Goal: Task Accomplishment & Management: Manage account settings

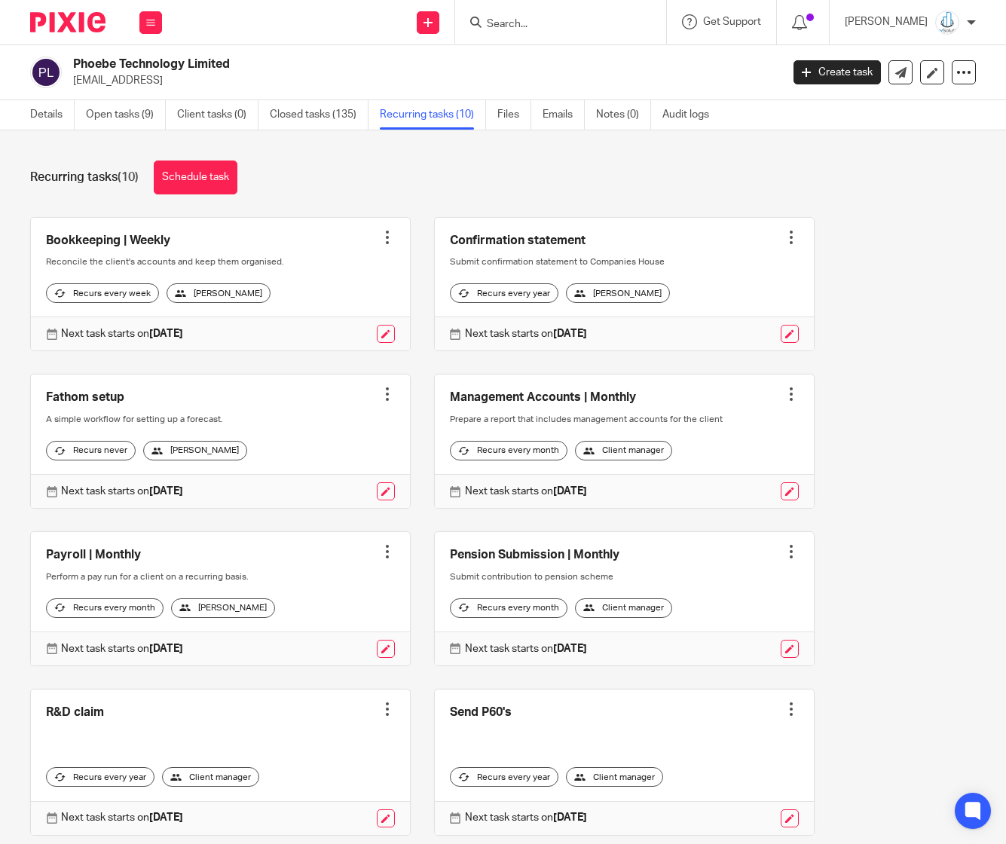
click at [549, 23] on input "Search" at bounding box center [553, 25] width 136 height 14
type input "netra"
click at [590, 76] on link at bounding box center [575, 82] width 187 height 23
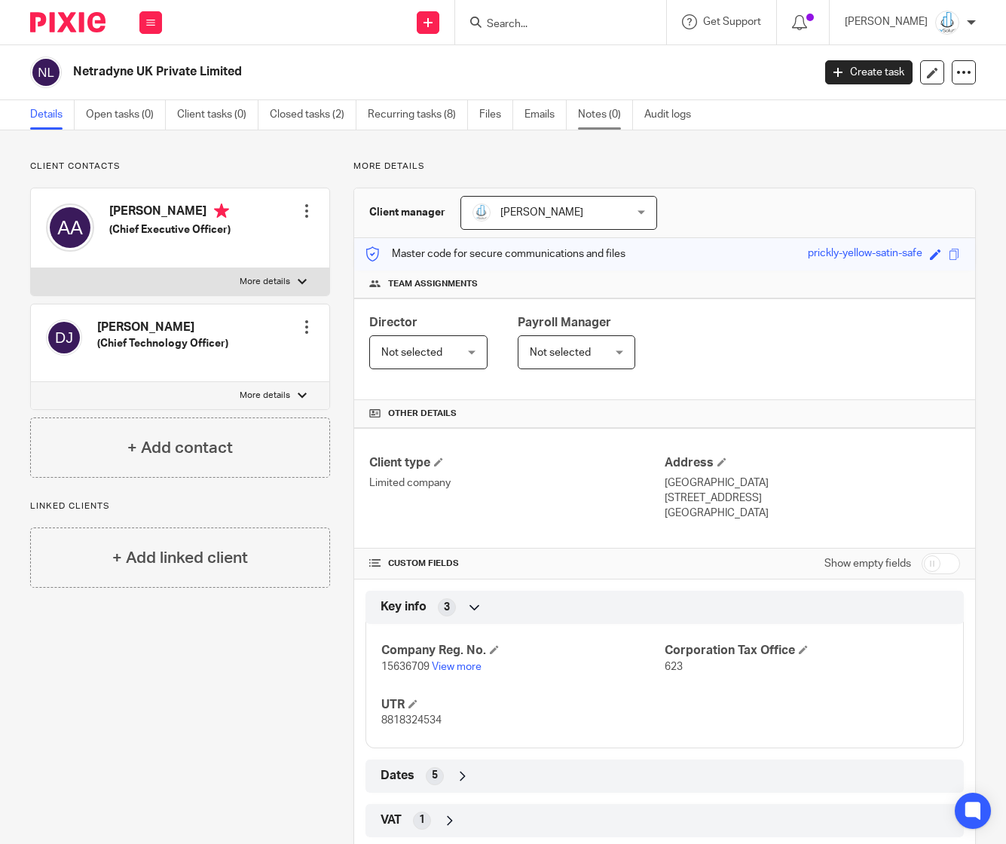
click at [595, 128] on link "Notes (0)" at bounding box center [605, 114] width 55 height 29
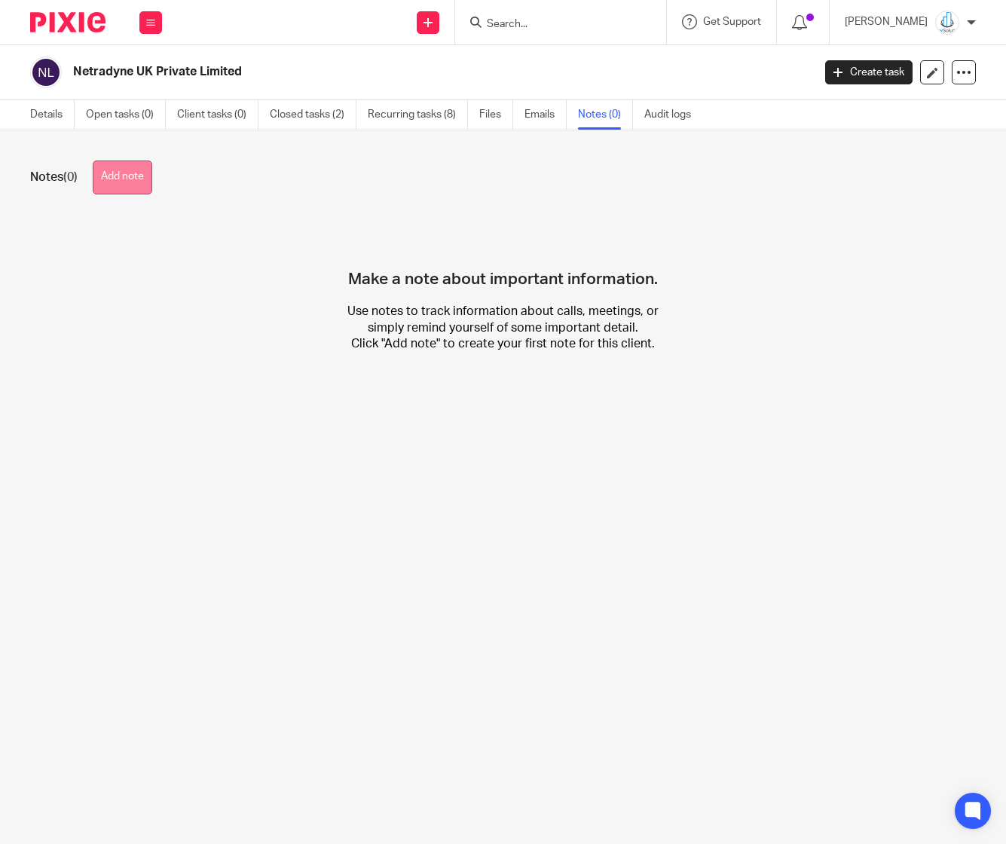
click at [114, 176] on button "Add note" at bounding box center [123, 178] width 60 height 34
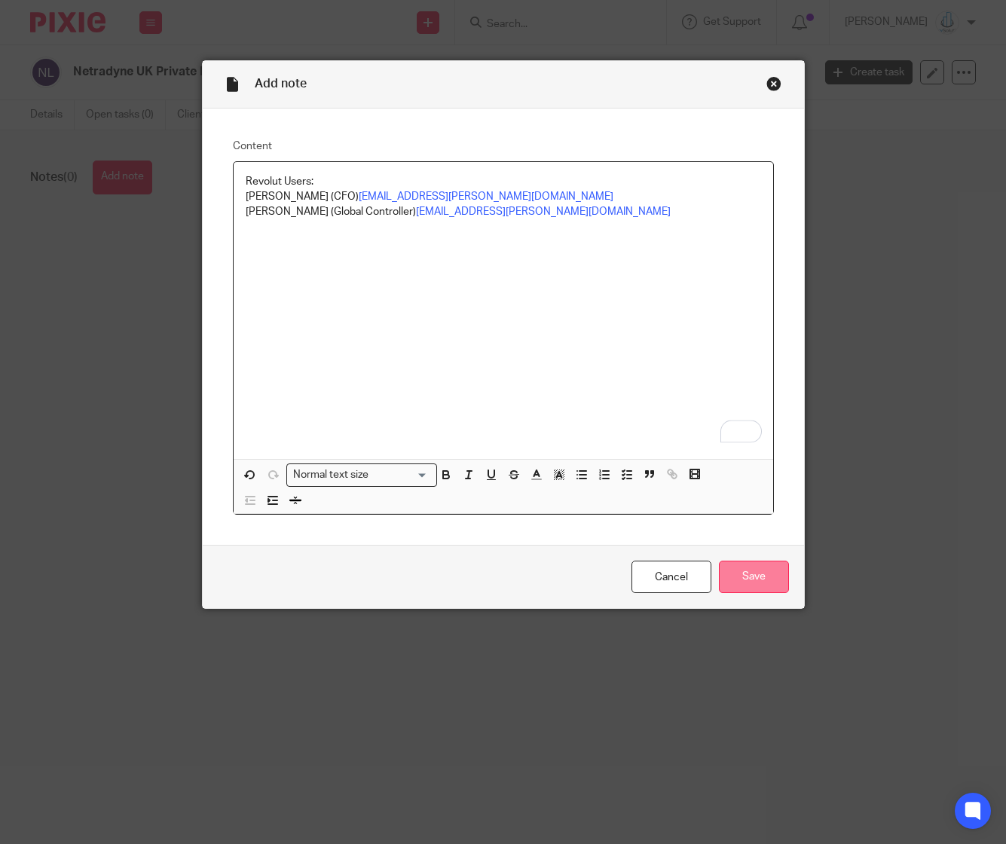
click at [744, 582] on input "Save" at bounding box center [754, 577] width 70 height 32
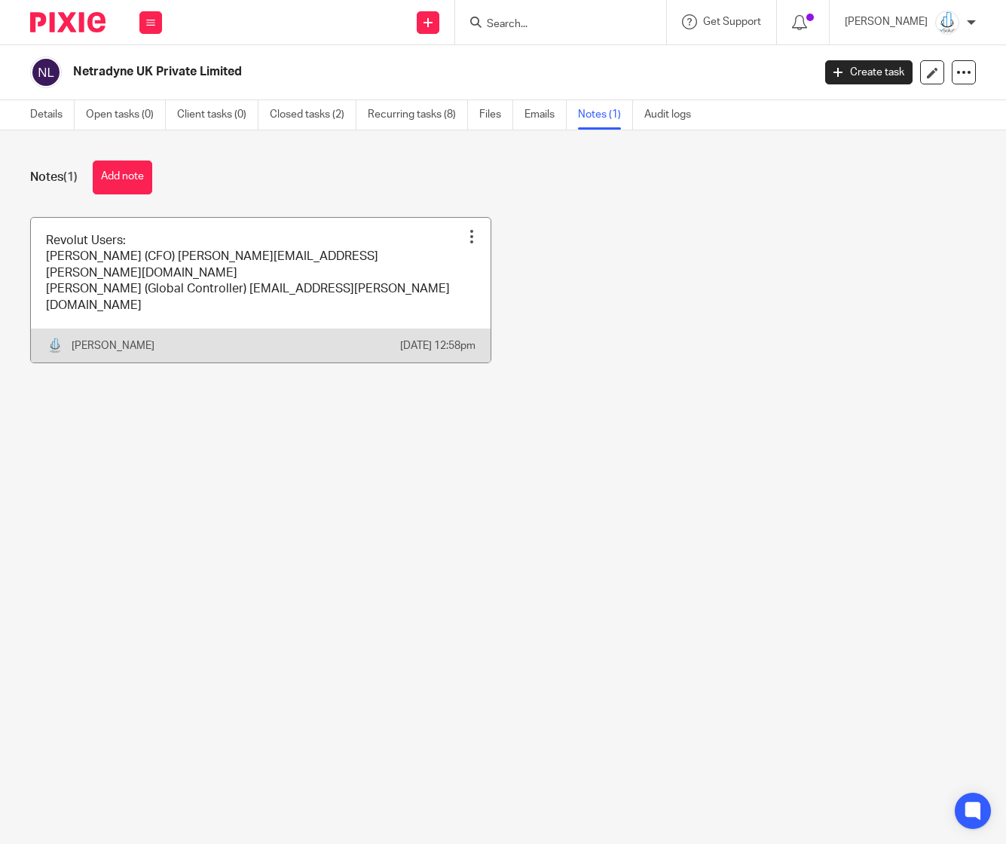
click at [405, 274] on link at bounding box center [261, 290] width 460 height 145
click at [466, 240] on div "Pin note Edit note Delete note" at bounding box center [472, 236] width 23 height 23
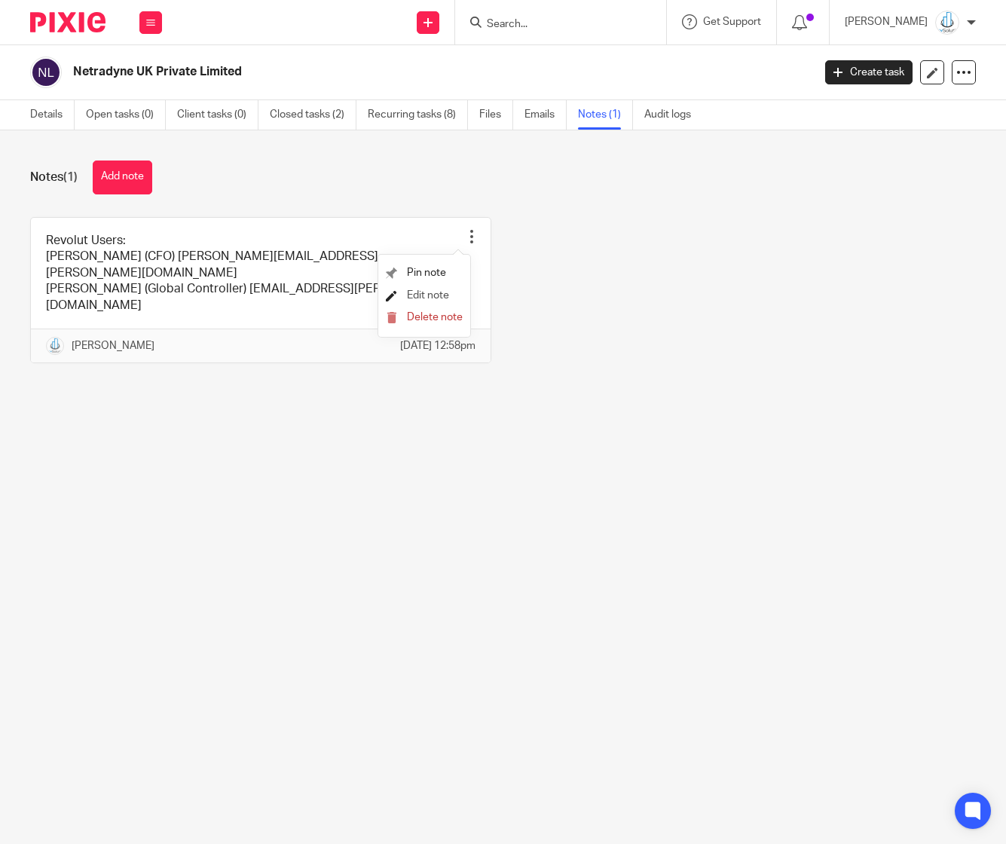
click at [425, 299] on span "Edit note" at bounding box center [428, 295] width 42 height 11
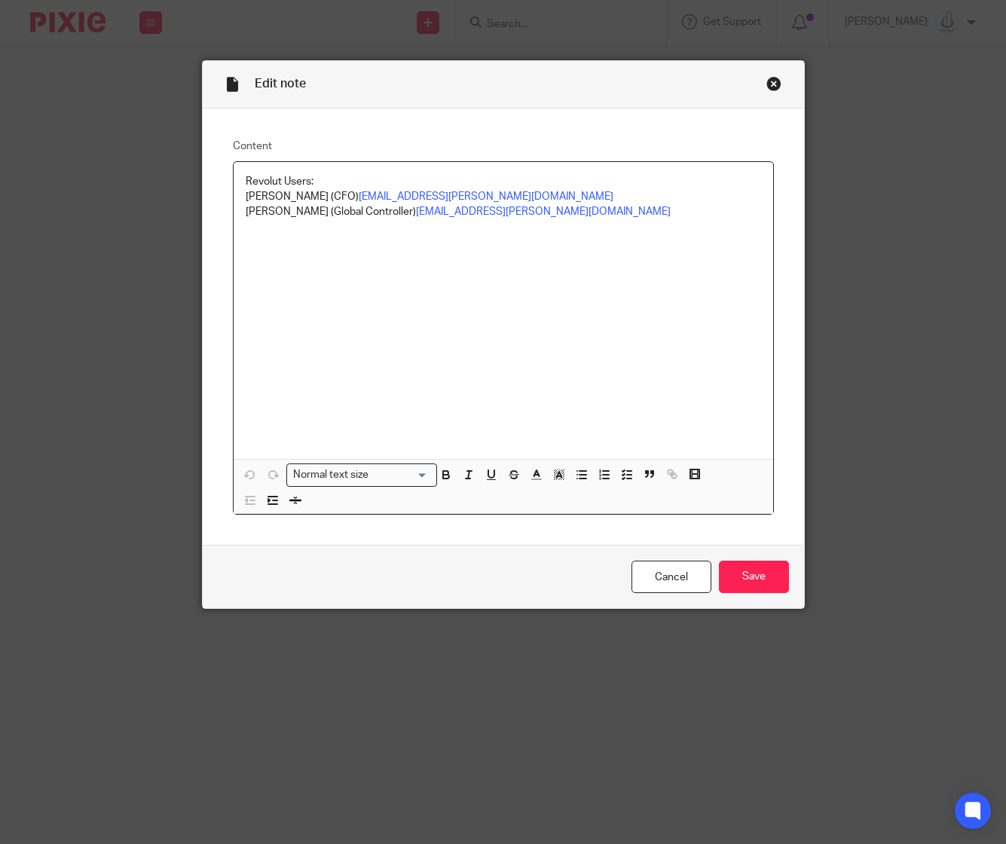
click at [562, 264] on div "Revolut Users: [PERSON_NAME] (CFO) [PERSON_NAME][EMAIL_ADDRESS][PERSON_NAME][DO…" at bounding box center [504, 310] width 540 height 297
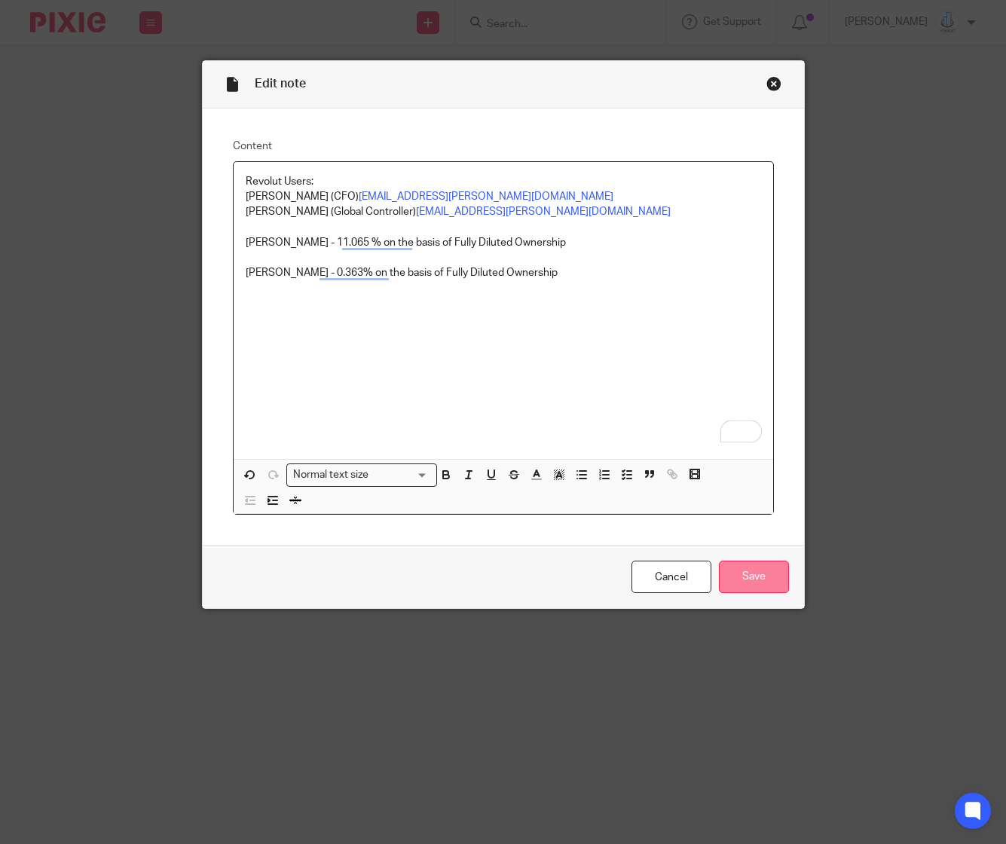
click at [736, 568] on input "Save" at bounding box center [754, 577] width 70 height 32
